Goal: Task Accomplishment & Management: Manage account settings

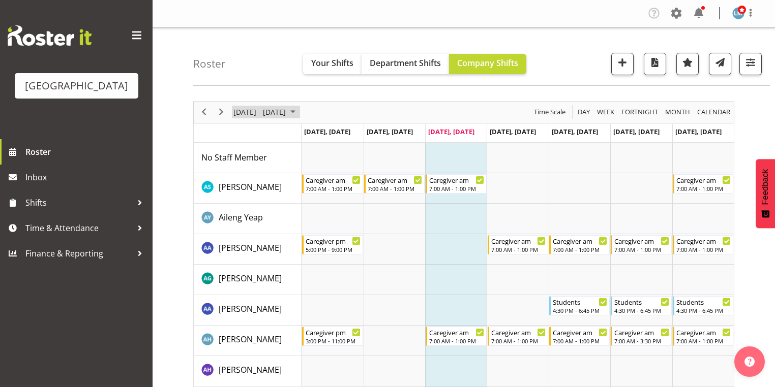
click at [299, 110] on span "October 2025" at bounding box center [293, 112] width 12 height 13
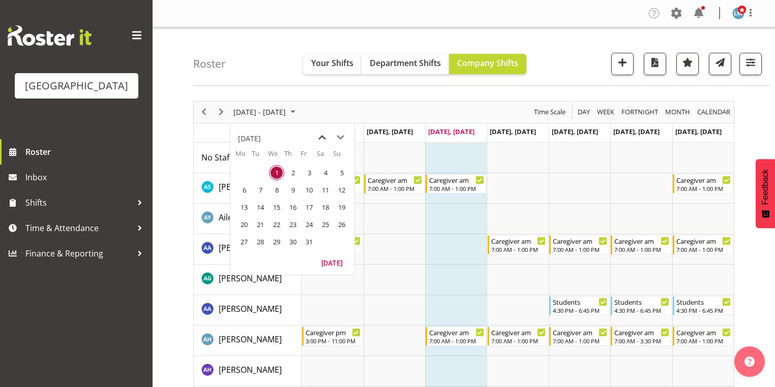
click at [319, 136] on span "previous month" at bounding box center [322, 138] width 18 height 18
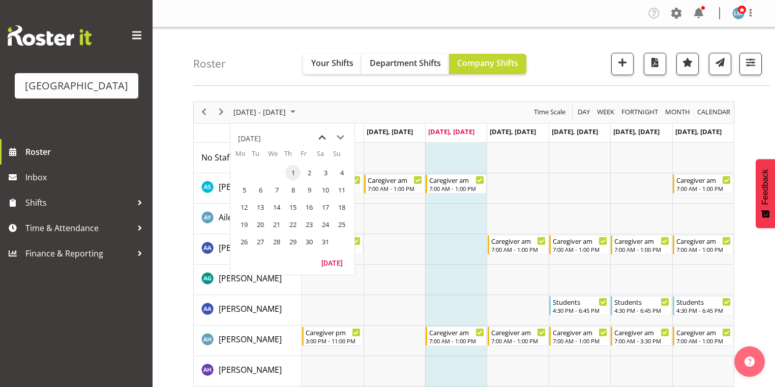
click at [319, 136] on span "previous month" at bounding box center [322, 138] width 18 height 18
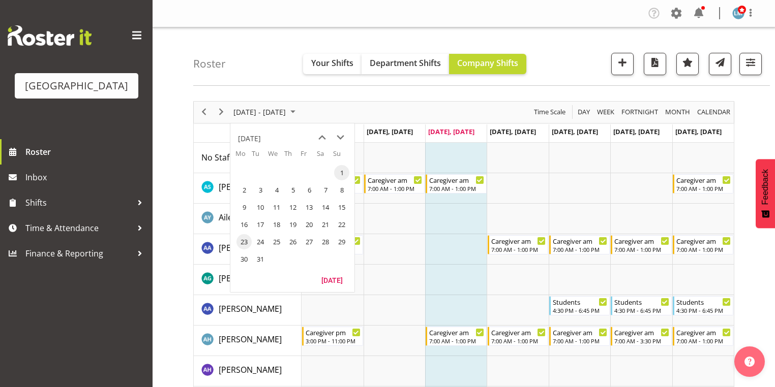
click at [242, 238] on span "23" at bounding box center [243, 241] width 15 height 15
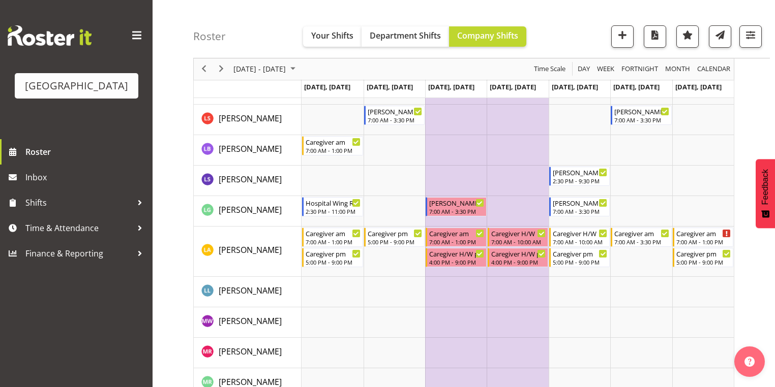
scroll to position [2307, 0]
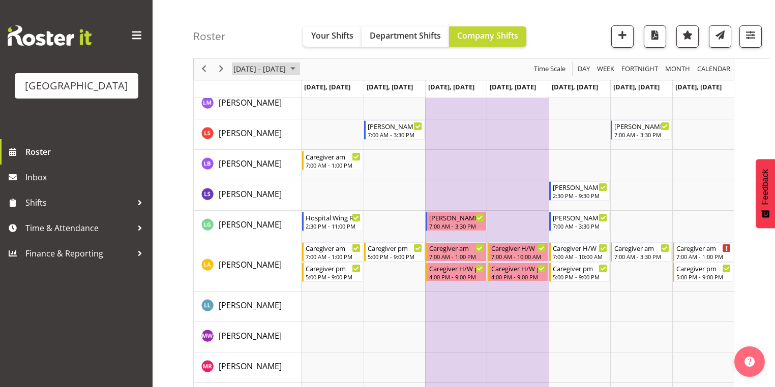
click at [299, 66] on span "December 2024" at bounding box center [293, 69] width 12 height 13
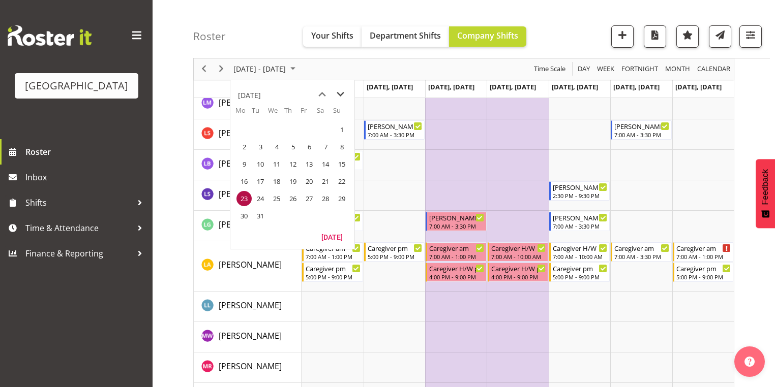
click at [342, 92] on span "next month" at bounding box center [341, 94] width 18 height 18
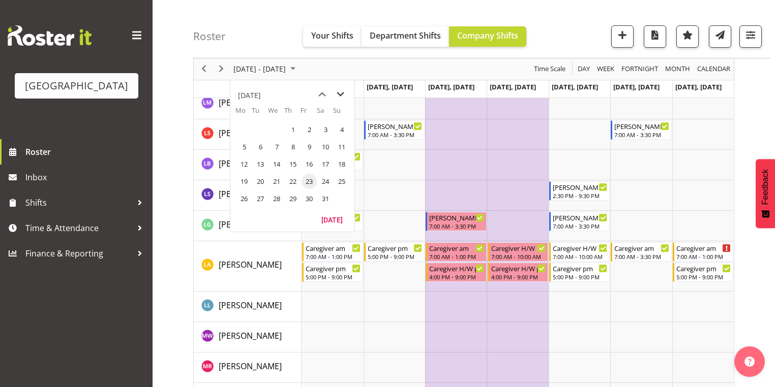
click at [342, 92] on span "next month" at bounding box center [341, 94] width 18 height 18
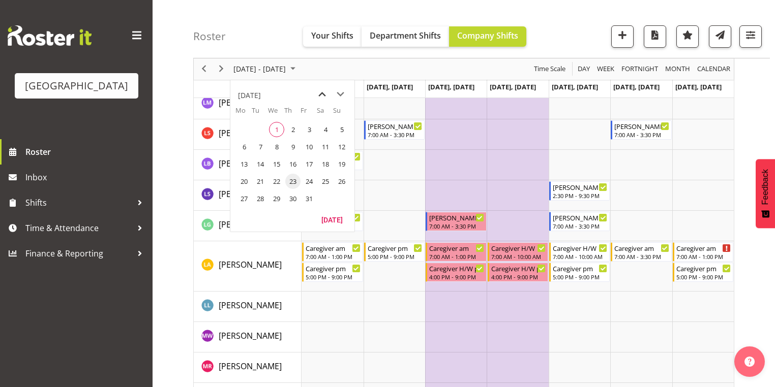
click at [321, 96] on span "previous month" at bounding box center [322, 94] width 18 height 18
click at [245, 196] on span "29" at bounding box center [243, 198] width 15 height 15
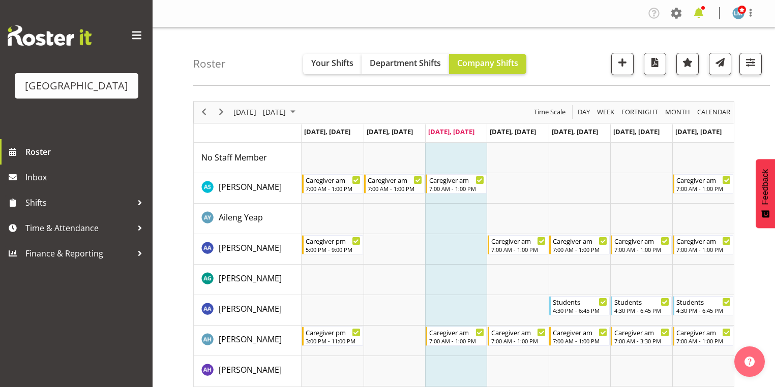
click at [699, 8] on span at bounding box center [698, 13] width 16 height 16
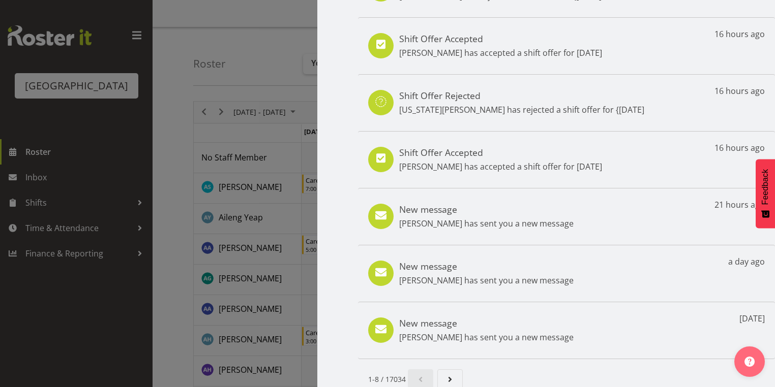
scroll to position [170, 0]
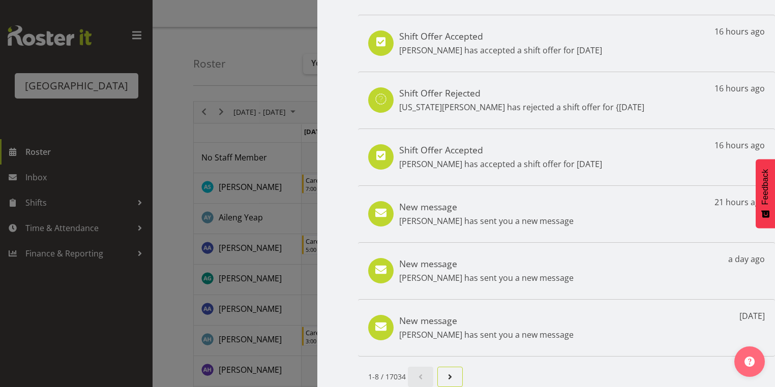
click at [446, 371] on span "Next page" at bounding box center [450, 377] width 12 height 12
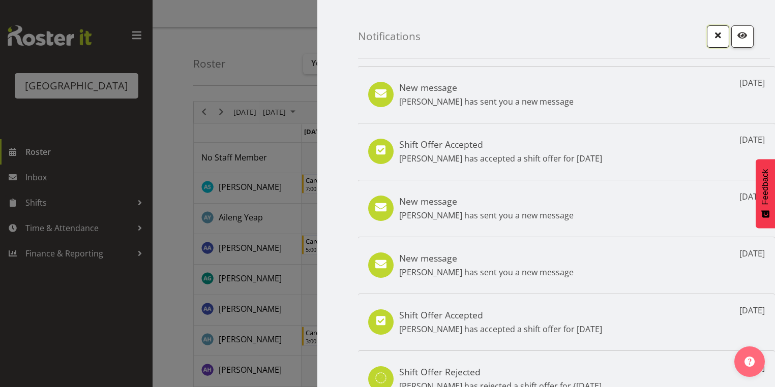
click at [712, 36] on span "button" at bounding box center [717, 34] width 13 height 13
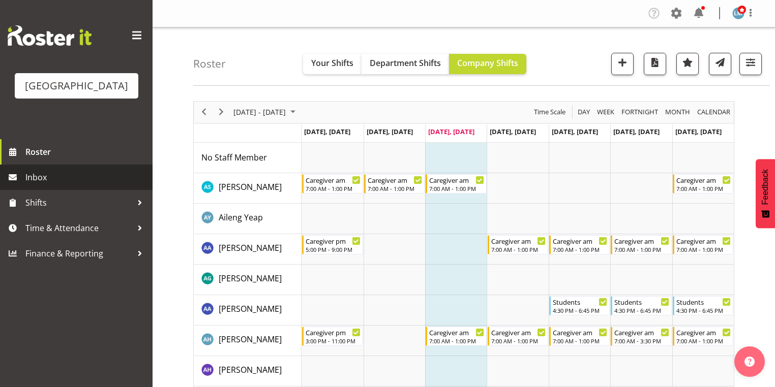
click at [48, 185] on span "Inbox" at bounding box center [86, 177] width 122 height 15
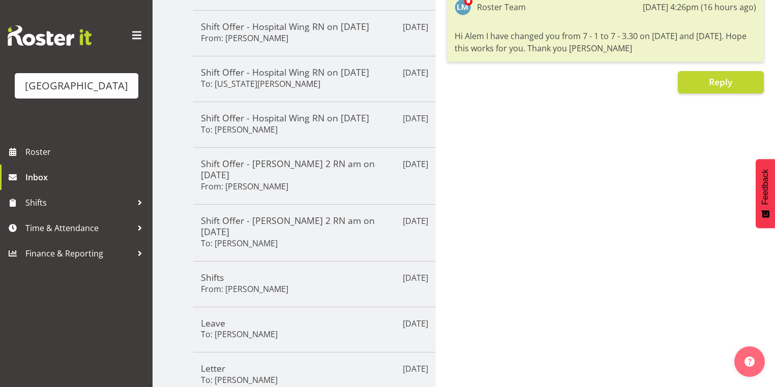
scroll to position [244, 0]
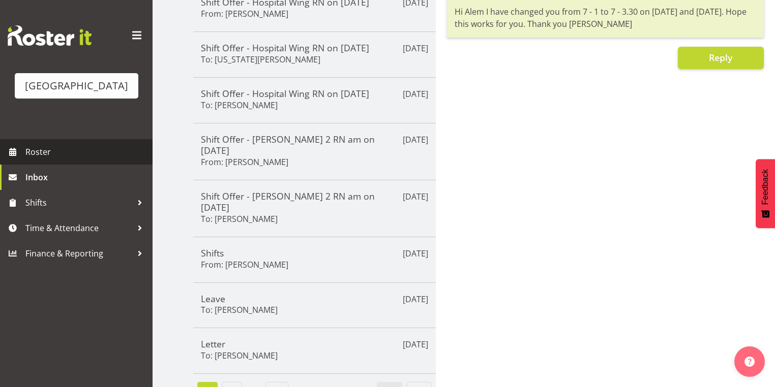
click at [89, 160] on span "Roster" at bounding box center [86, 151] width 122 height 15
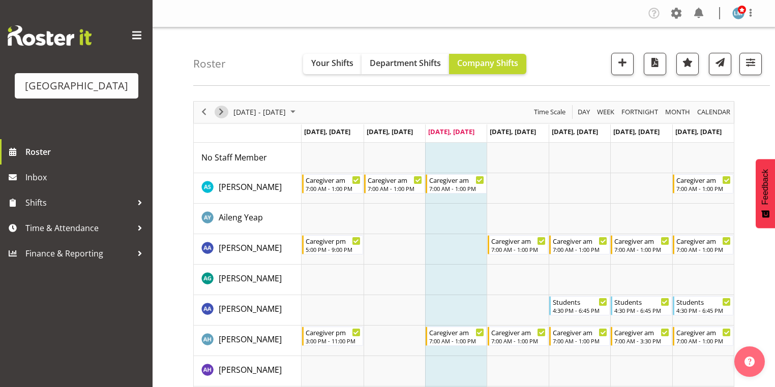
click at [218, 112] on span "Next" at bounding box center [221, 112] width 12 height 13
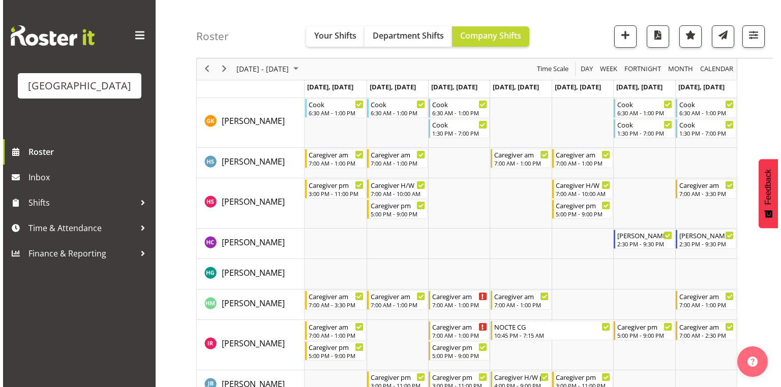
scroll to position [1180, 0]
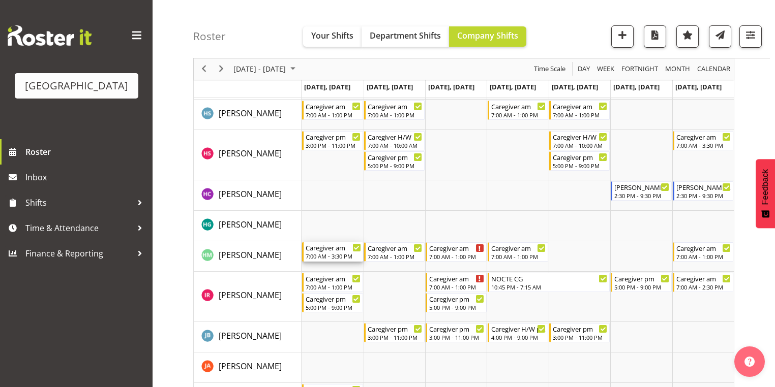
click at [322, 246] on div "Caregiver am" at bounding box center [333, 248] width 55 height 10
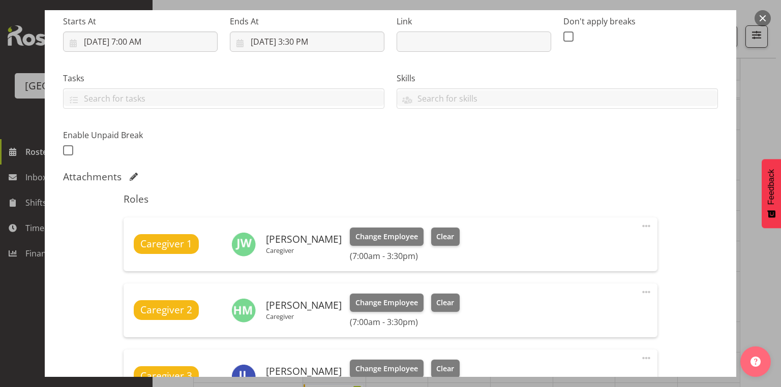
scroll to position [366, 0]
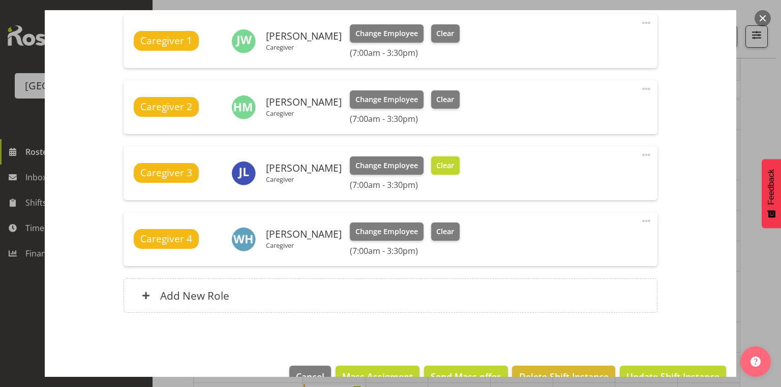
click at [436, 169] on span "Clear" at bounding box center [445, 165] width 18 height 11
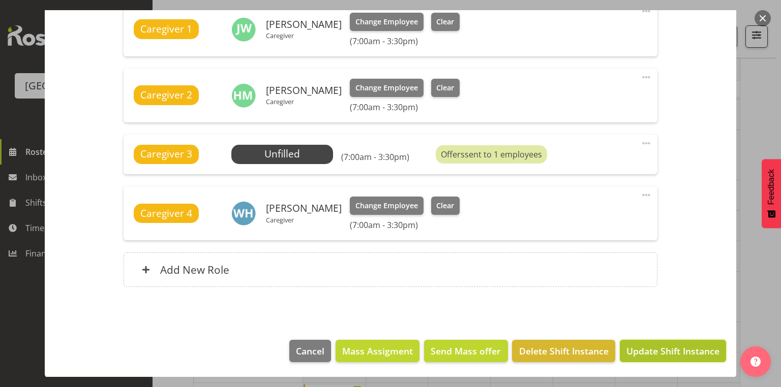
click at [677, 345] on span "Update Shift Instance" at bounding box center [672, 351] width 93 height 13
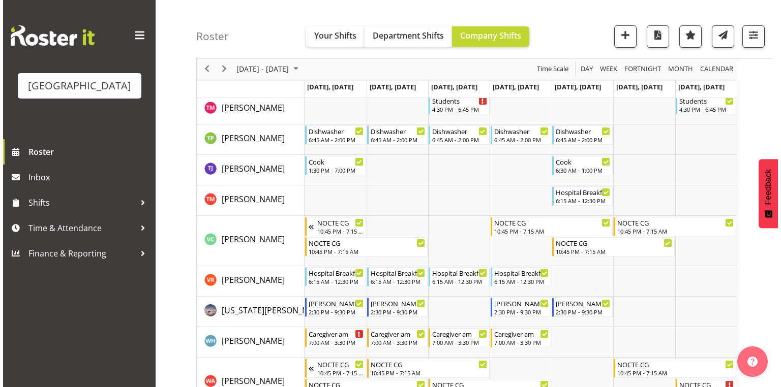
scroll to position [3527, 0]
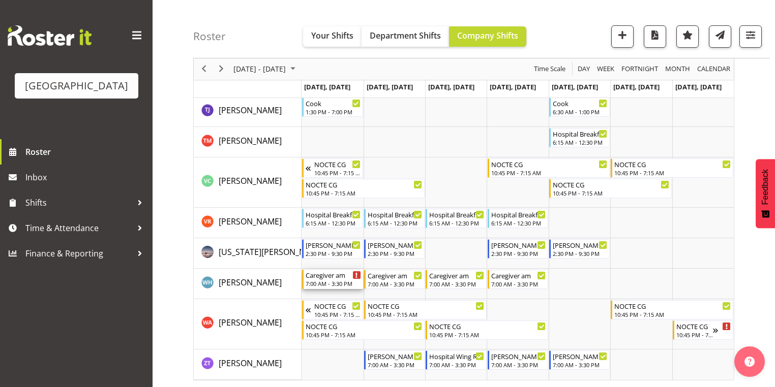
click at [329, 279] on div "Caregiver am" at bounding box center [333, 275] width 55 height 10
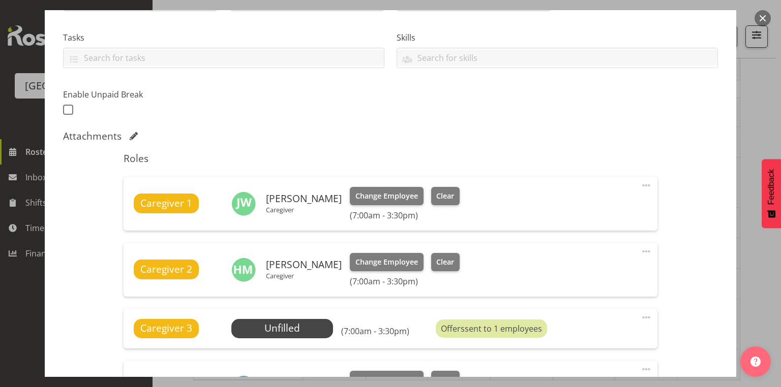
scroll to position [366, 0]
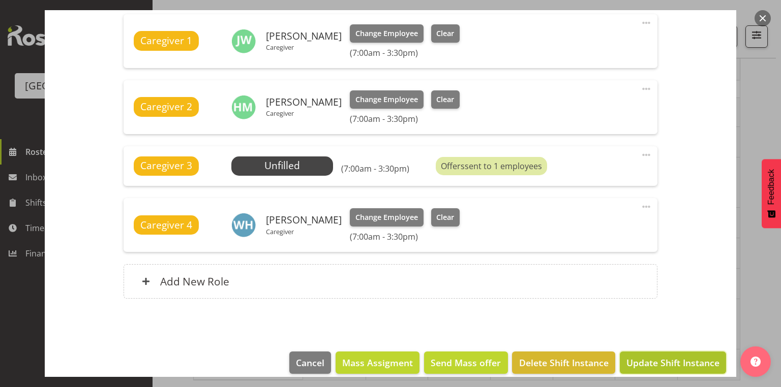
click at [665, 356] on span "Update Shift Instance" at bounding box center [672, 362] width 93 height 13
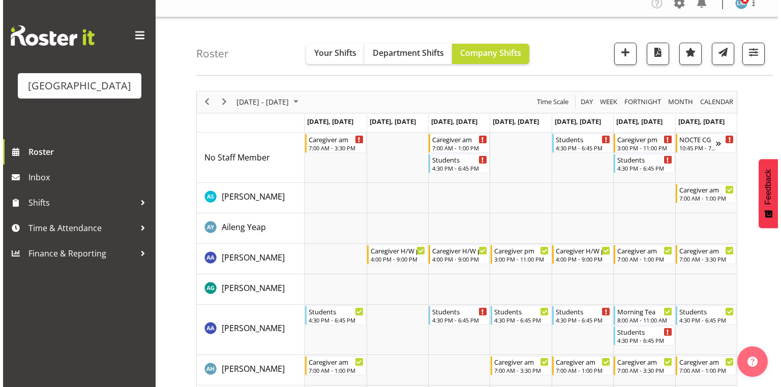
scroll to position [0, 0]
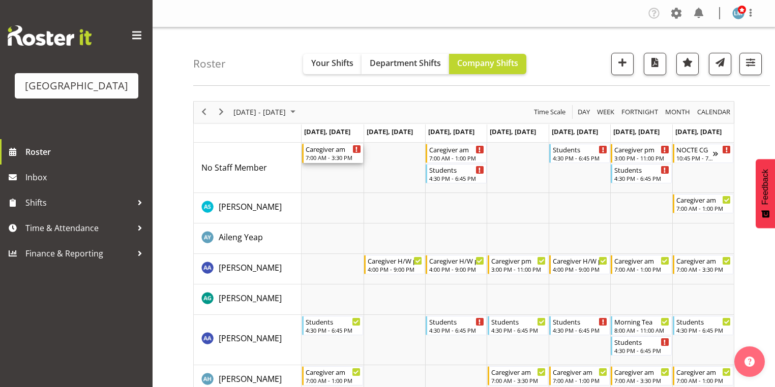
click at [323, 156] on div "7:00 AM - 3:30 PM" at bounding box center [333, 158] width 55 height 8
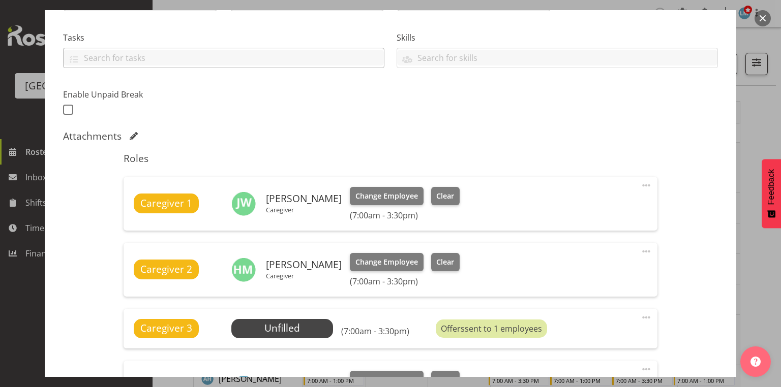
scroll to position [325, 0]
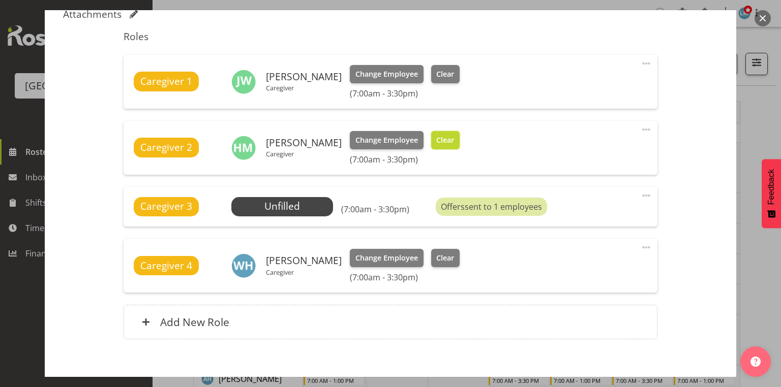
click at [438, 139] on span "Clear" at bounding box center [445, 140] width 18 height 11
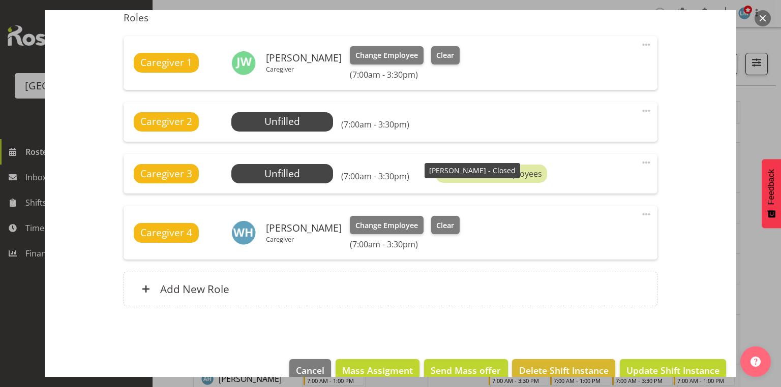
scroll to position [364, 0]
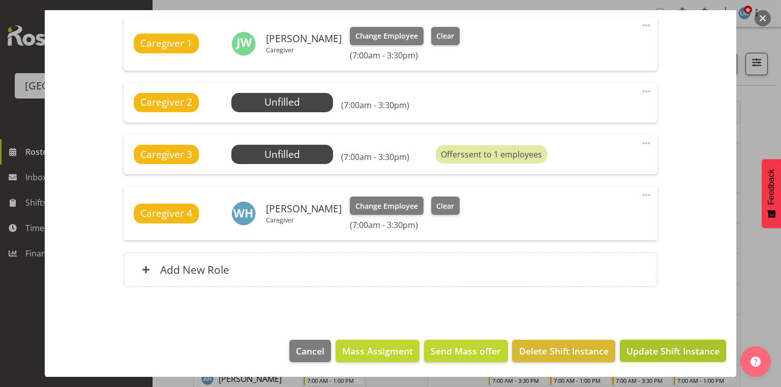
click at [685, 349] on span "Update Shift Instance" at bounding box center [672, 351] width 93 height 13
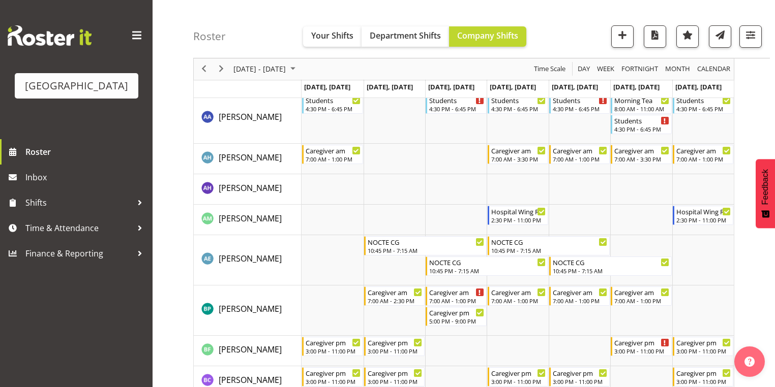
scroll to position [163, 0]
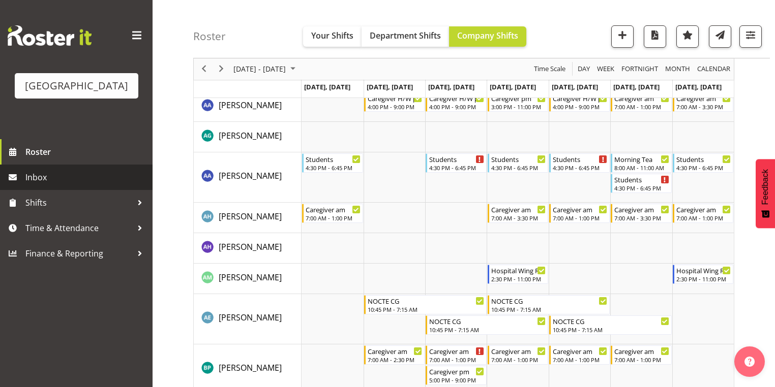
click at [57, 185] on span "Inbox" at bounding box center [86, 177] width 122 height 15
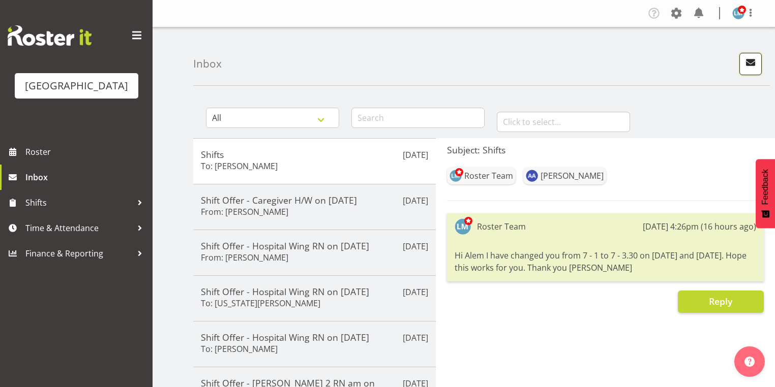
click at [750, 61] on span "button" at bounding box center [750, 62] width 13 height 13
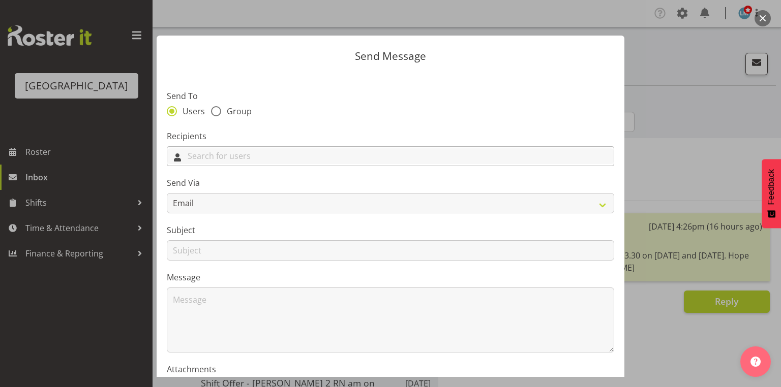
click at [260, 163] on input "text" at bounding box center [390, 156] width 446 height 16
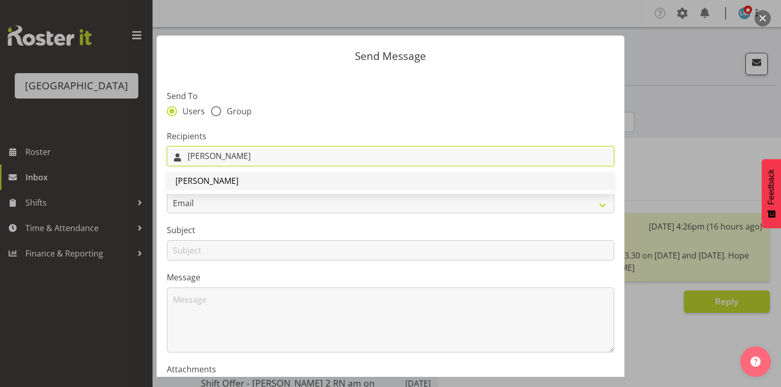
type input "Angela"
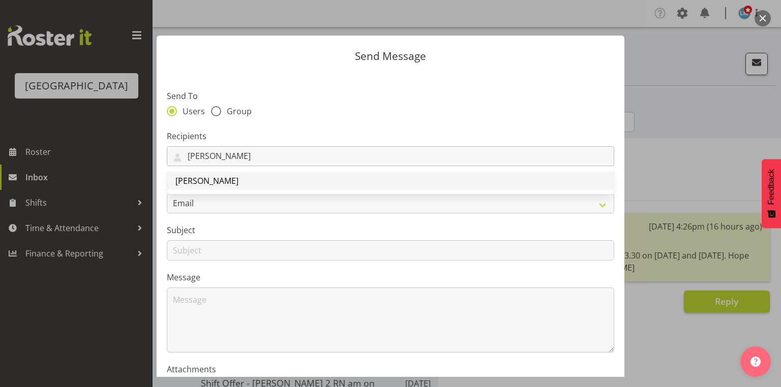
click at [231, 180] on span "[PERSON_NAME]" at bounding box center [206, 180] width 63 height 11
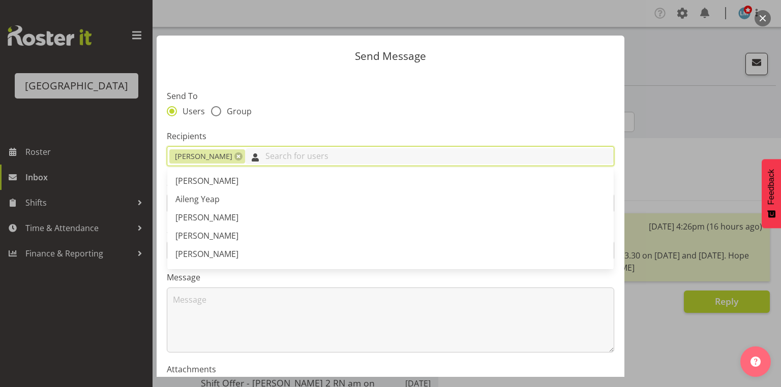
click at [297, 154] on input "text" at bounding box center [429, 156] width 369 height 16
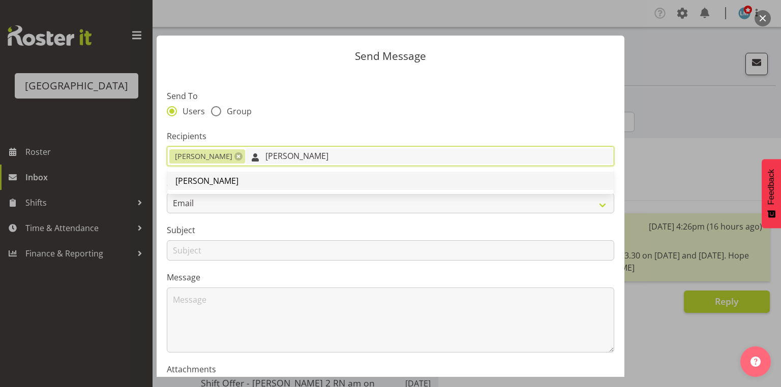
type input "Lorie"
click at [209, 176] on span "Lorie Angeles" at bounding box center [206, 180] width 63 height 11
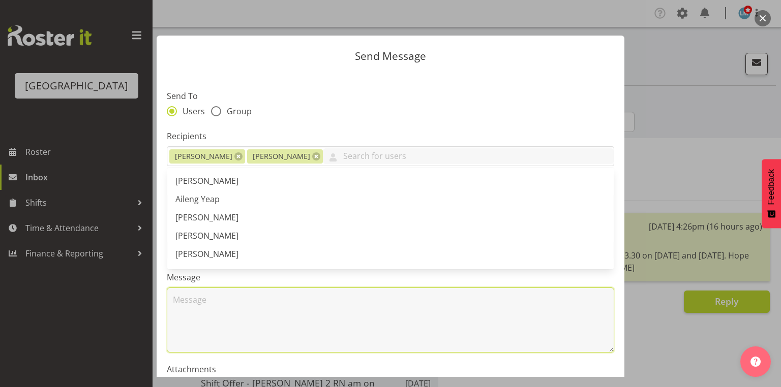
click at [231, 305] on textarea at bounding box center [390, 320] width 447 height 65
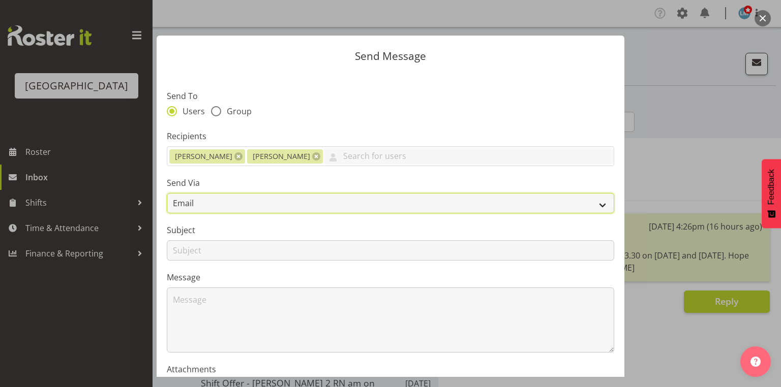
click at [596, 203] on select "Email SMS" at bounding box center [390, 203] width 447 height 20
select select "sms"
click at [167, 193] on select "Email SMS" at bounding box center [390, 203] width 447 height 20
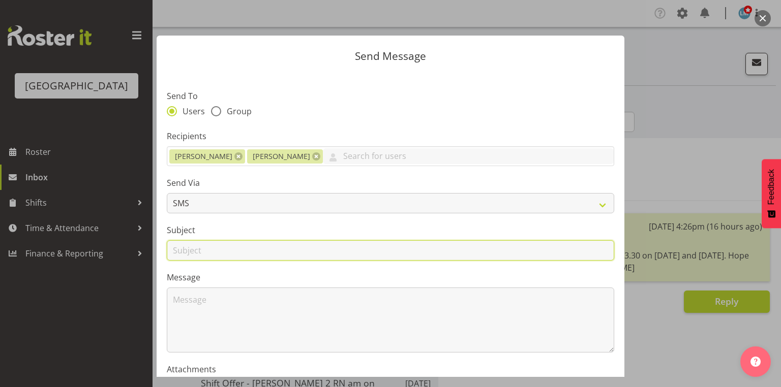
drag, startPoint x: 181, startPoint y: 251, endPoint x: 191, endPoint y: 256, distance: 11.8
click at [181, 251] on input "text" at bounding box center [390, 251] width 447 height 20
type input "Shifts"
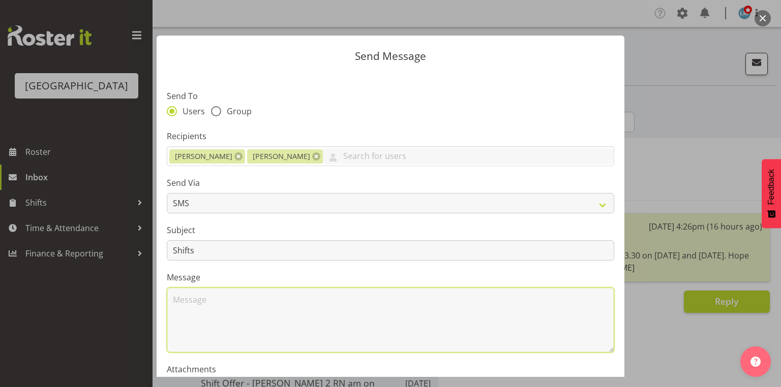
click at [228, 298] on textarea at bounding box center [390, 320] width 447 height 65
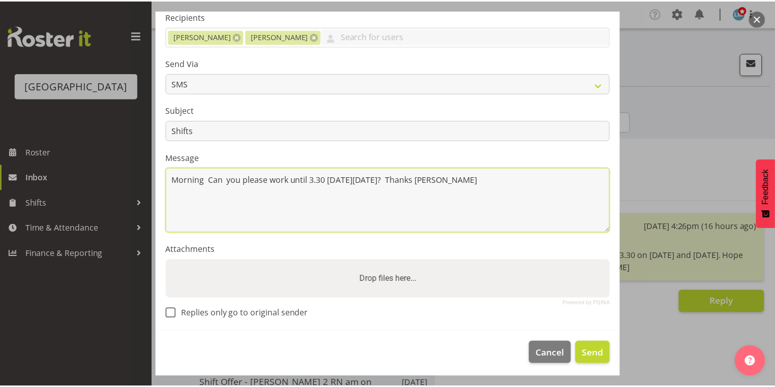
scroll to position [123, 0]
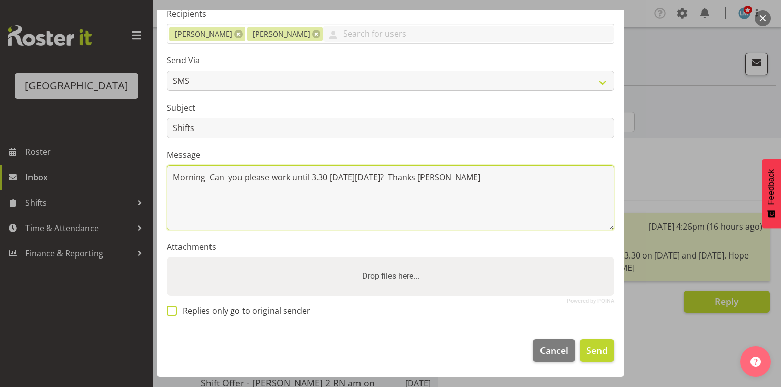
type textarea "Morning Can you please work until 3.30 [DATE][DATE]? Thanks [PERSON_NAME]"
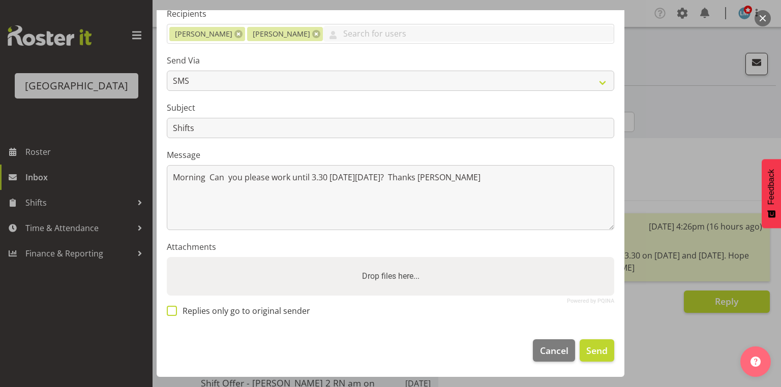
click at [174, 311] on span at bounding box center [172, 311] width 10 height 10
click at [173, 311] on input "Replies only go to original sender" at bounding box center [170, 311] width 7 height 7
checkbox input "true"
click at [588, 349] on span "Send" at bounding box center [596, 350] width 21 height 13
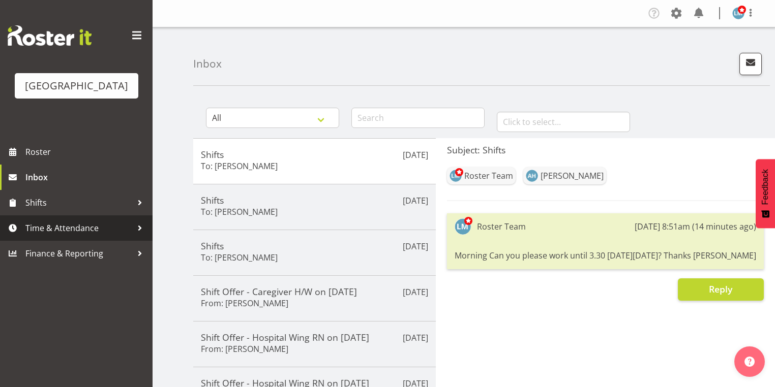
click at [138, 236] on div at bounding box center [139, 228] width 15 height 15
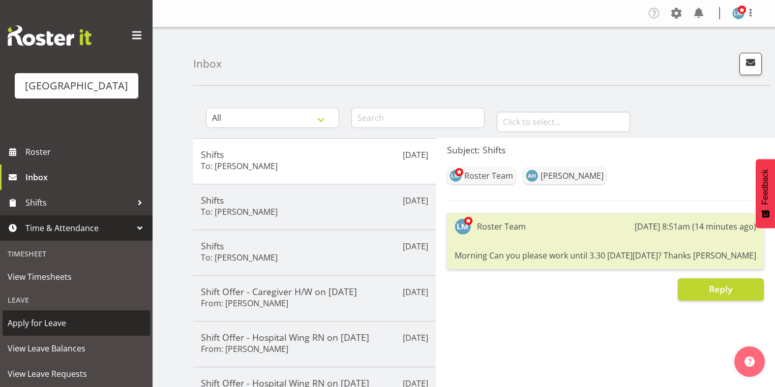
click at [87, 331] on span "Apply for Leave" at bounding box center [76, 323] width 137 height 15
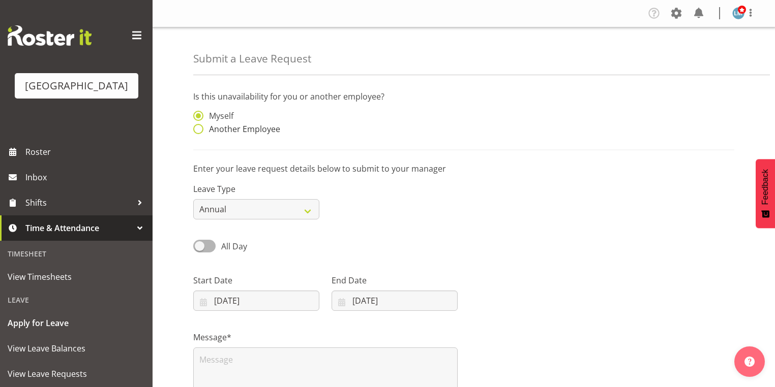
click at [197, 126] on span at bounding box center [198, 129] width 10 height 10
click at [197, 126] on input "Another Employee" at bounding box center [196, 129] width 7 height 7
radio input "true"
click at [359, 124] on input "text" at bounding box center [395, 121] width 126 height 20
click at [379, 142] on span "[PERSON_NAME]" at bounding box center [371, 146] width 63 height 11
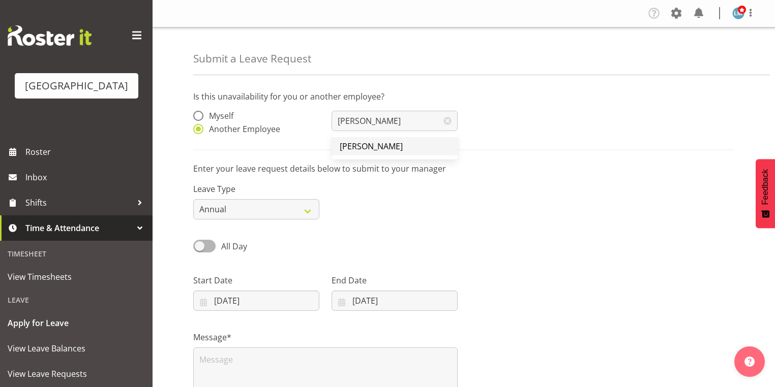
type input "[PERSON_NAME]"
click at [305, 212] on select "Annual Sick Leave Without Pay Bereavement Domestic Violence Parental Jury Servi…" at bounding box center [256, 209] width 126 height 20
select select "Leave Without Pay"
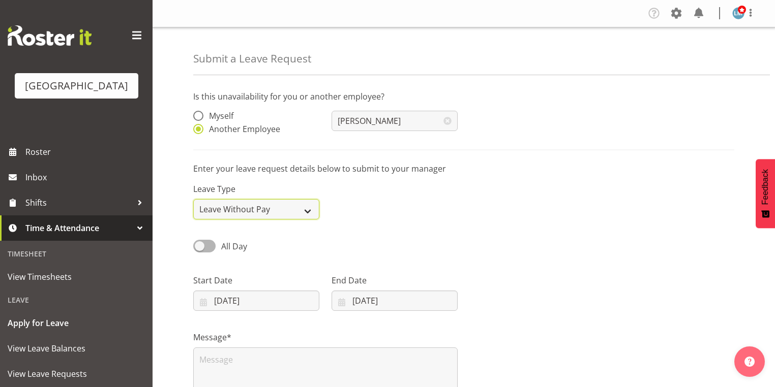
click at [193, 199] on select "Annual Sick Leave Without Pay Bereavement Domestic Violence Parental Jury Servi…" at bounding box center [256, 209] width 126 height 20
click at [198, 301] on input "01/10/2025" at bounding box center [256, 301] width 126 height 20
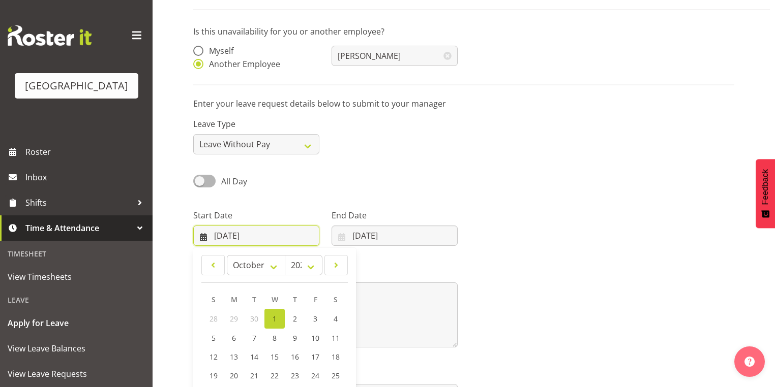
scroll to position [122, 0]
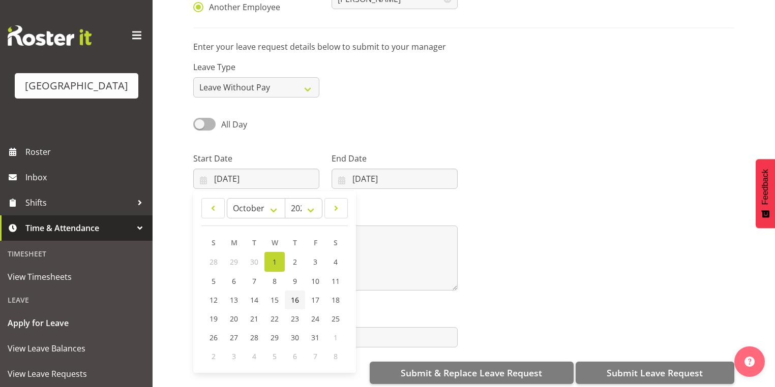
click at [295, 301] on span "16" at bounding box center [295, 300] width 8 height 10
type input "16/10/2025"
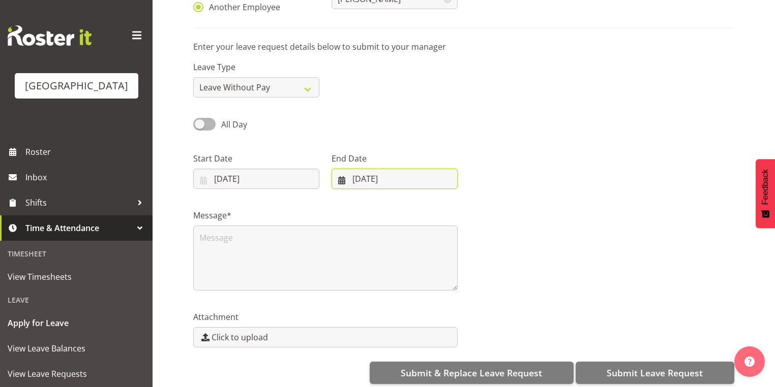
click at [342, 178] on input "01/10/2025" at bounding box center [395, 179] width 126 height 20
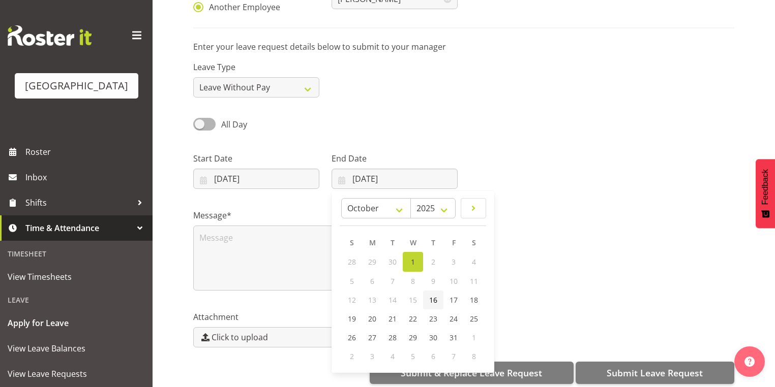
click at [435, 300] on span "16" at bounding box center [433, 300] width 8 height 10
type input "16/10/2025"
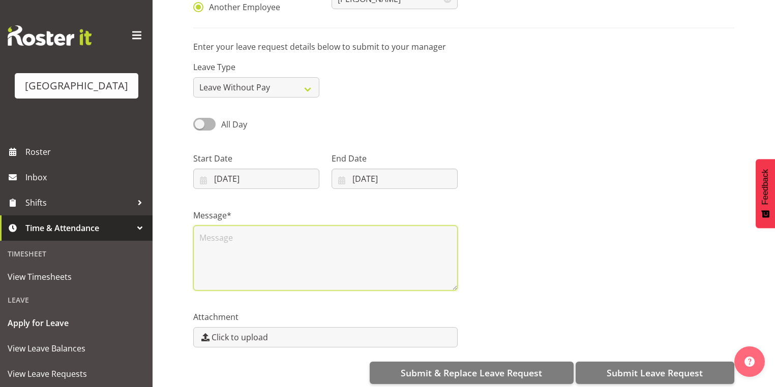
click at [286, 253] on textarea at bounding box center [325, 258] width 264 height 65
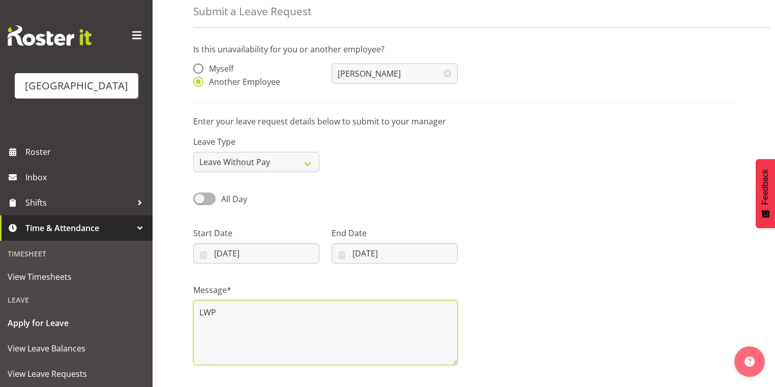
scroll to position [133, 0]
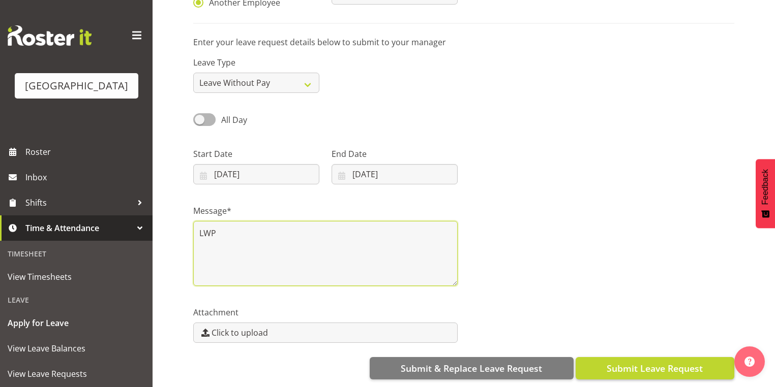
type textarea "LWP"
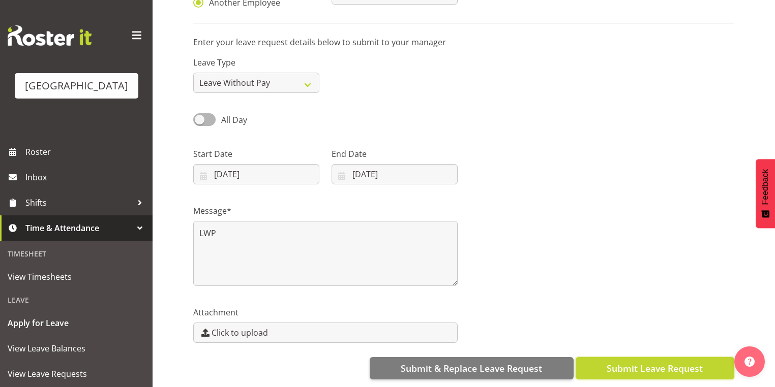
click at [664, 362] on span "Submit Leave Request" at bounding box center [655, 368] width 96 height 13
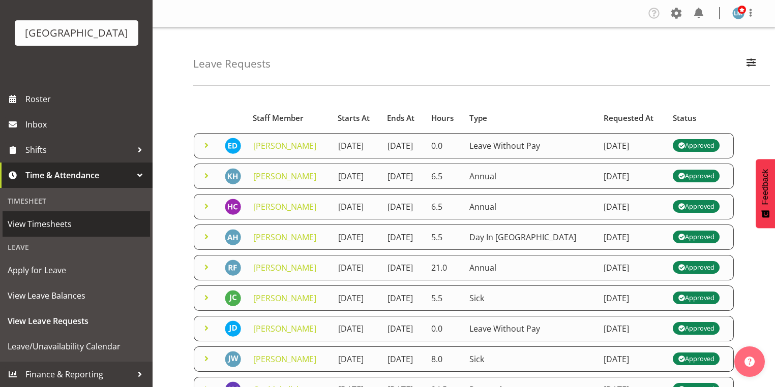
scroll to position [68, 0]
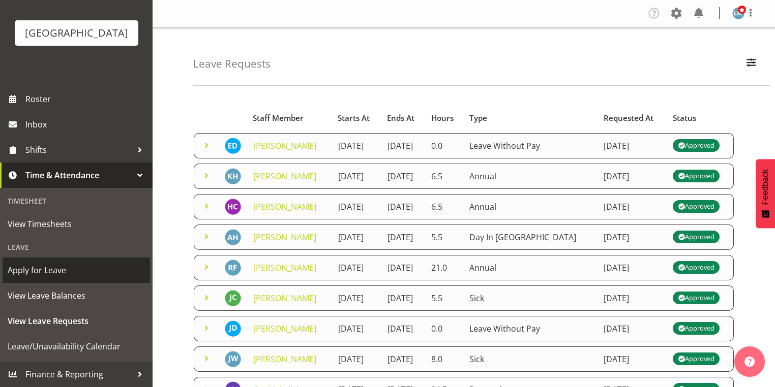
click at [79, 273] on span "Apply for Leave" at bounding box center [76, 270] width 137 height 15
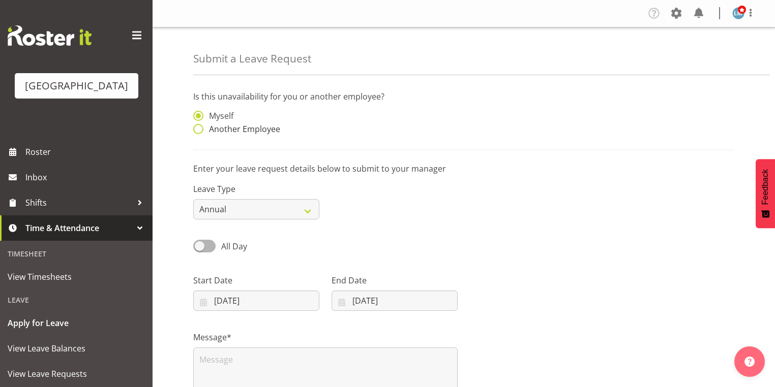
click at [198, 129] on span at bounding box center [198, 129] width 10 height 10
click at [198, 129] on input "Another Employee" at bounding box center [196, 129] width 7 height 7
radio input "true"
click at [379, 125] on input "text" at bounding box center [395, 121] width 126 height 20
click at [372, 149] on span "[PERSON_NAME]" at bounding box center [371, 146] width 63 height 11
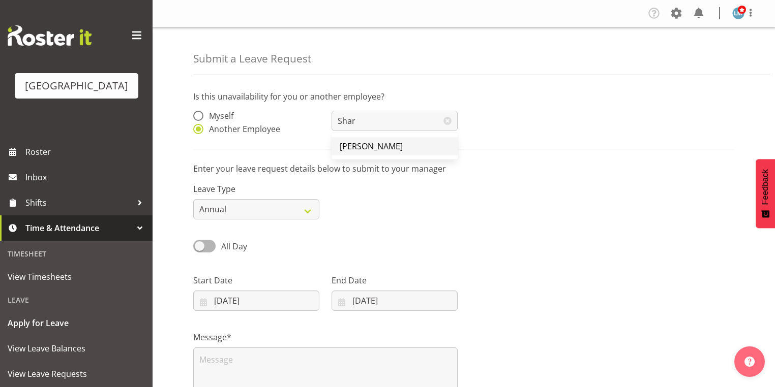
type input "[PERSON_NAME]"
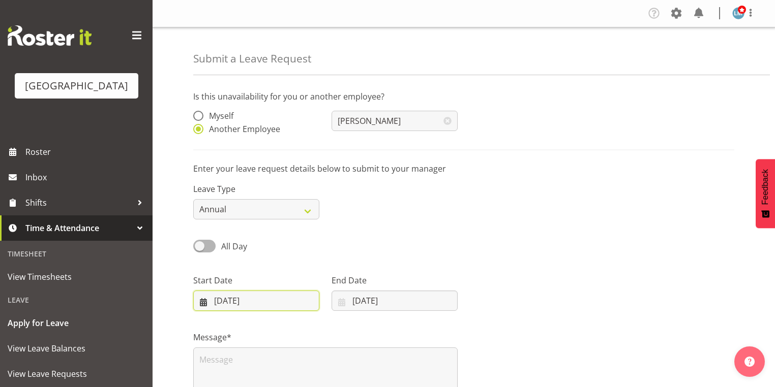
click at [200, 302] on input "[DATE]" at bounding box center [256, 301] width 126 height 20
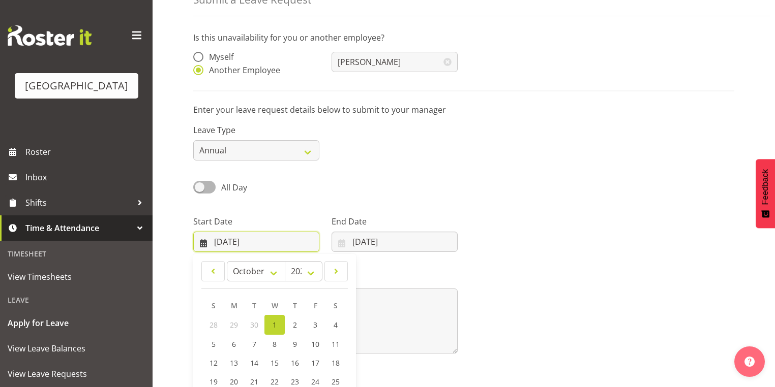
scroll to position [133, 0]
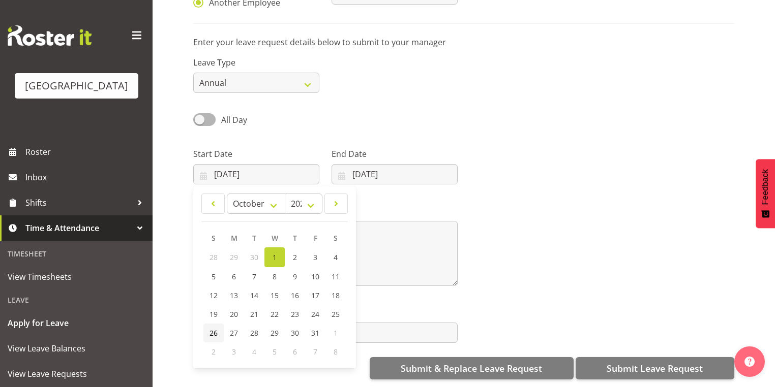
click at [214, 328] on span "26" at bounding box center [213, 333] width 8 height 10
type input "26/10/2025"
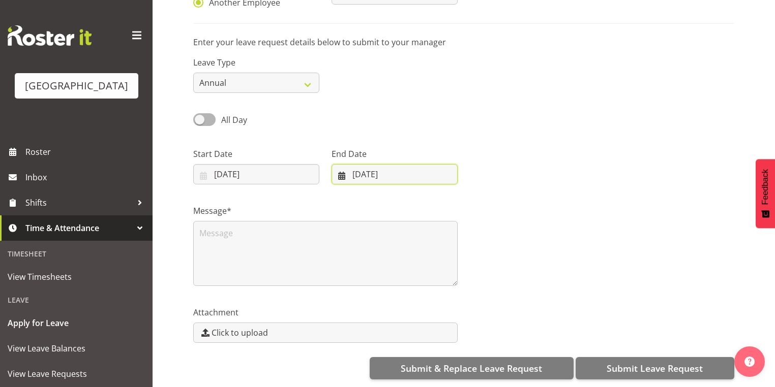
click at [341, 169] on input "01/10/2025" at bounding box center [395, 174] width 126 height 20
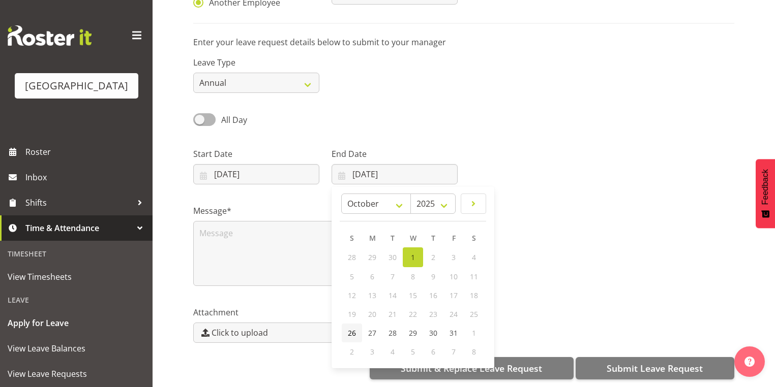
click at [353, 328] on span "26" at bounding box center [352, 333] width 8 height 10
type input "26/10/2025"
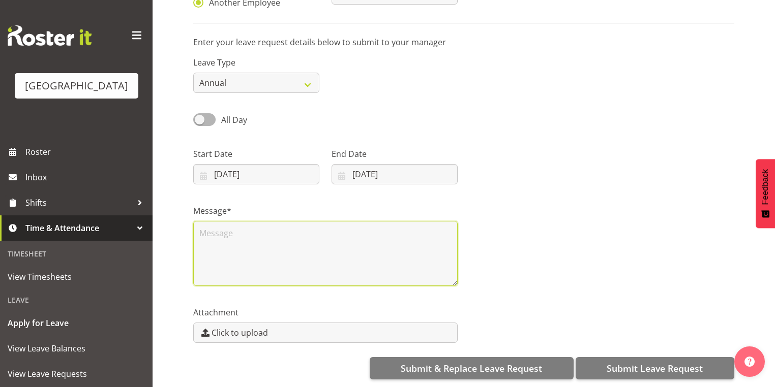
click at [287, 244] on textarea at bounding box center [325, 253] width 264 height 65
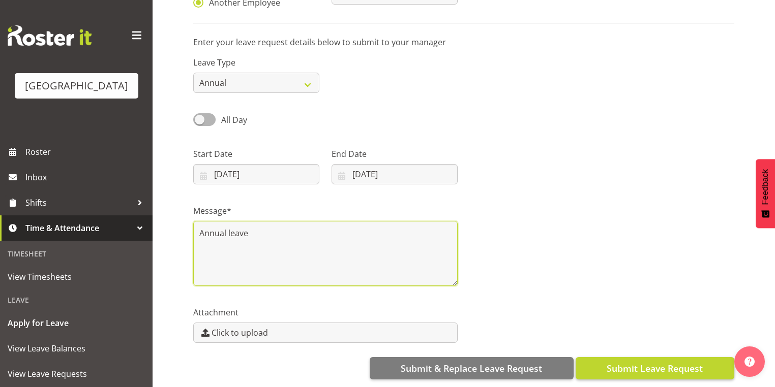
type textarea "Annual leave"
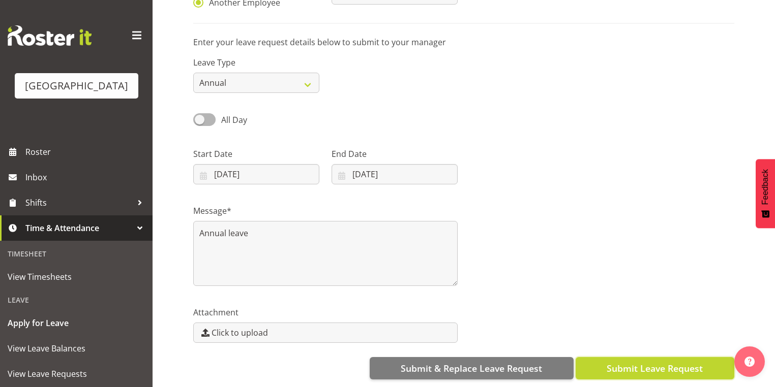
click at [639, 366] on span "Submit Leave Request" at bounding box center [655, 368] width 96 height 13
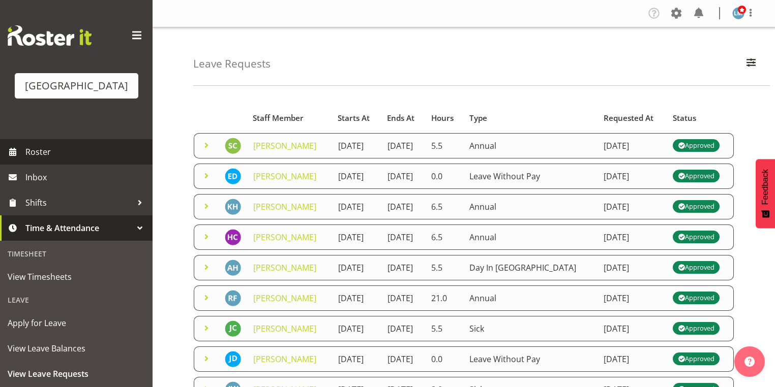
click at [39, 160] on span "Roster" at bounding box center [86, 151] width 122 height 15
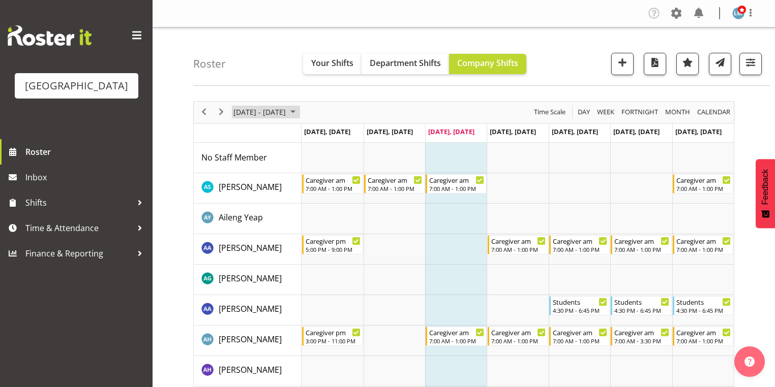
click at [299, 110] on span "October 2025" at bounding box center [293, 112] width 12 height 13
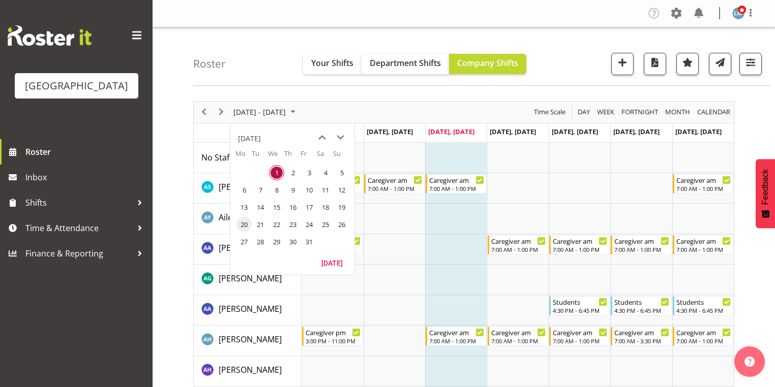
click at [246, 224] on span "20" at bounding box center [243, 224] width 15 height 15
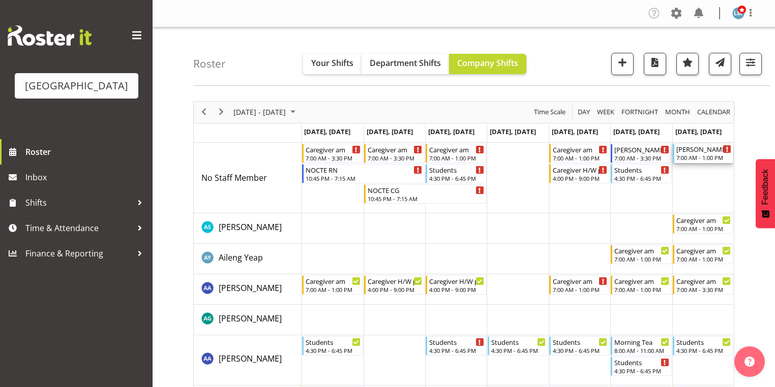
click at [693, 152] on div "[PERSON_NAME]" at bounding box center [703, 149] width 55 height 10
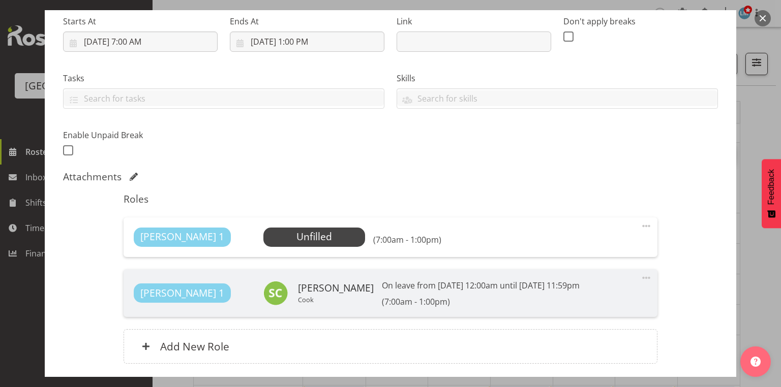
scroll to position [203, 0]
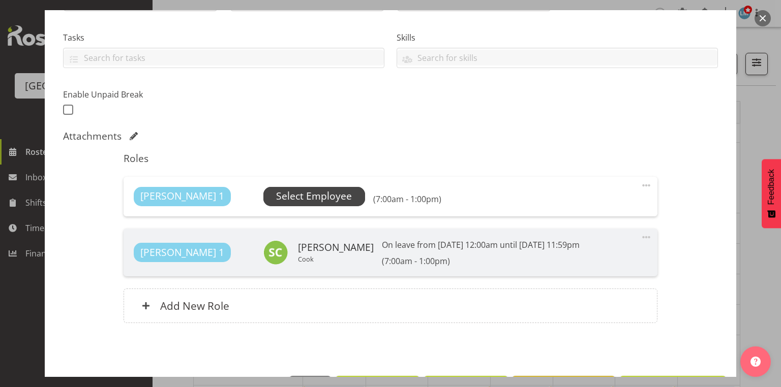
click at [276, 195] on span "Select Employee" at bounding box center [314, 196] width 76 height 15
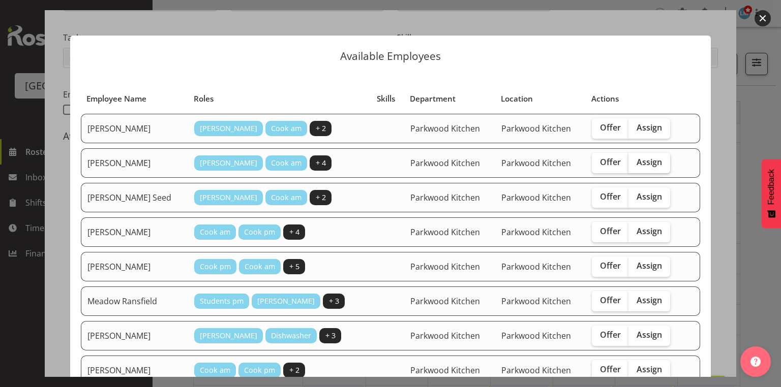
click at [637, 159] on span "Assign" at bounding box center [649, 162] width 25 height 10
click at [628, 159] on input "Assign" at bounding box center [631, 162] width 7 height 7
checkbox input "true"
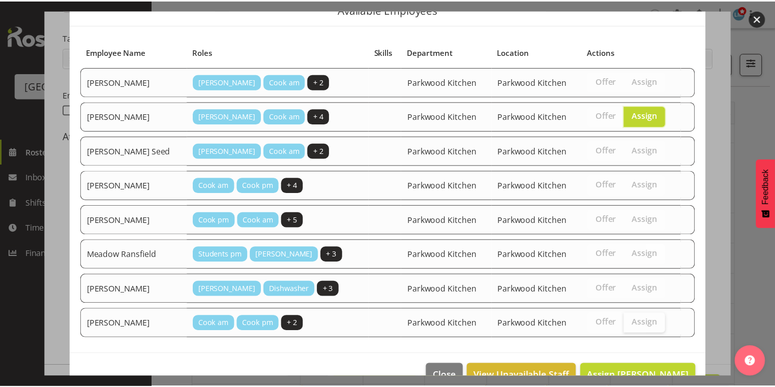
scroll to position [67, 0]
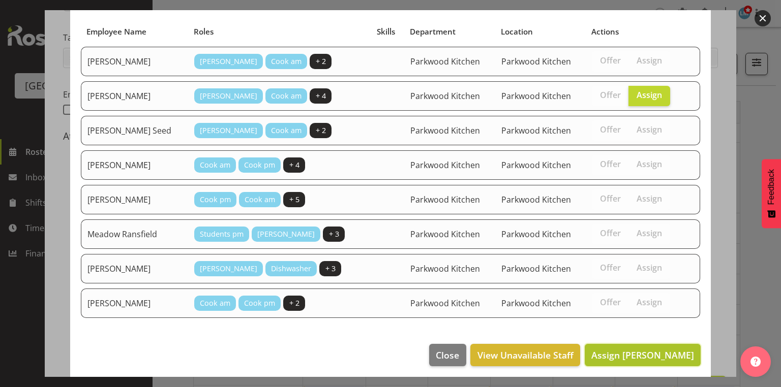
click at [622, 349] on span "Assign [PERSON_NAME]" at bounding box center [642, 355] width 103 height 12
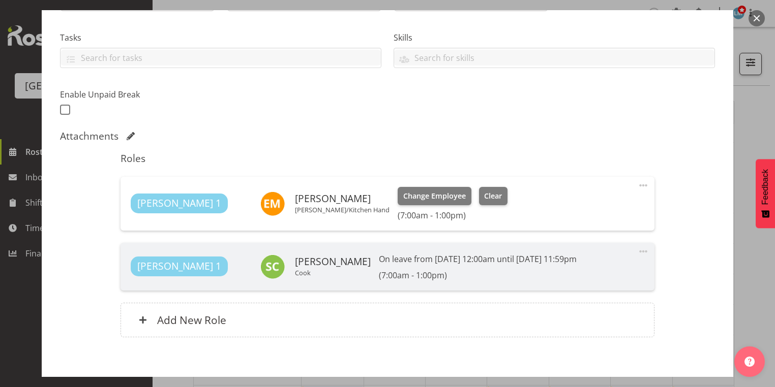
scroll to position [253, 0]
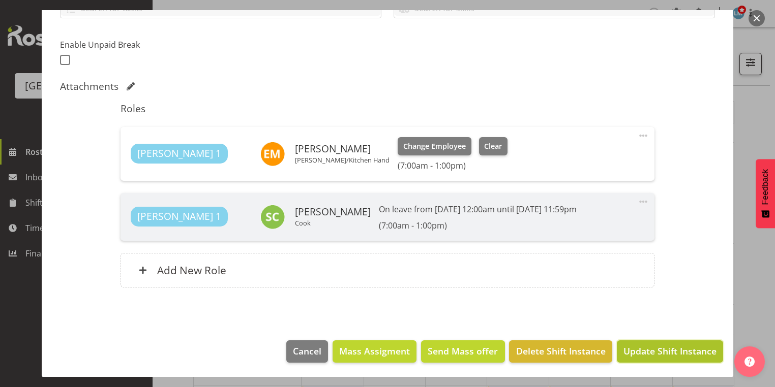
click at [668, 348] on span "Update Shift Instance" at bounding box center [669, 351] width 93 height 13
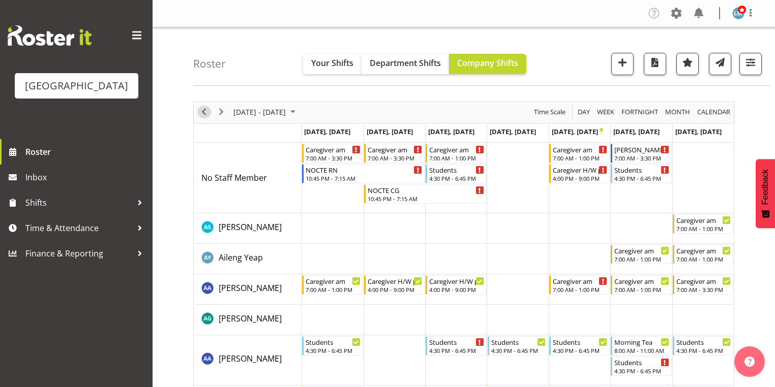
click at [205, 108] on span "Previous" at bounding box center [204, 112] width 12 height 13
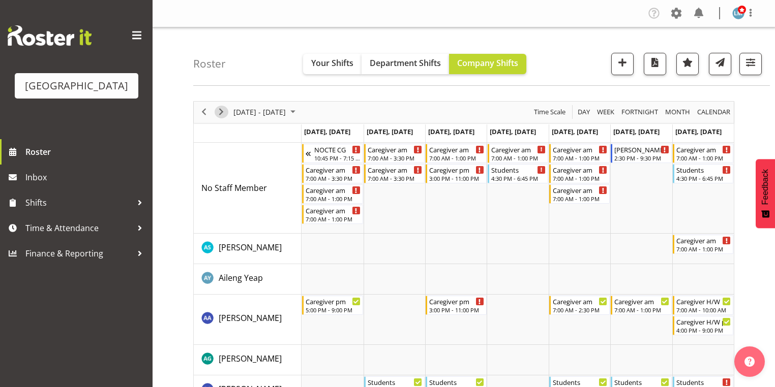
click at [222, 112] on span "Next" at bounding box center [221, 112] width 12 height 13
